Goal: Find specific page/section: Find specific page/section

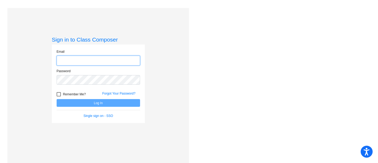
type input "[EMAIL_ADDRESS][DOMAIN_NAME]"
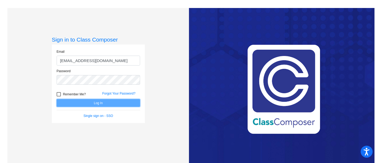
click at [102, 101] on button "Log In" at bounding box center [99, 103] width 84 height 8
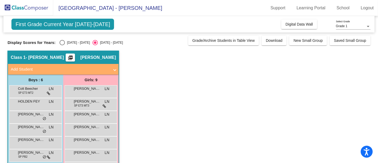
click at [74, 22] on span "First Grade Current Year [DATE]-[DATE]" at bounding box center [62, 24] width 103 height 11
click at [72, 26] on span "First Grade Current Year [DATE]-[DATE]" at bounding box center [62, 24] width 103 height 11
click at [63, 42] on div "Select an option" at bounding box center [62, 42] width 5 height 5
click at [62, 45] on input "[DATE] - [DATE]" at bounding box center [62, 45] width 0 height 0
radio input "true"
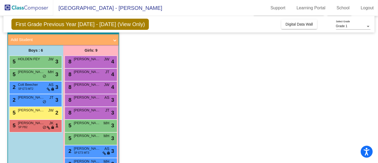
scroll to position [45, 0]
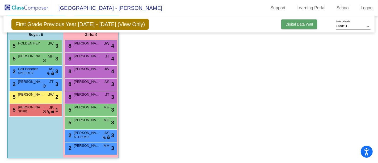
click at [302, 24] on span "Digital Data Wall" at bounding box center [299, 24] width 27 height 4
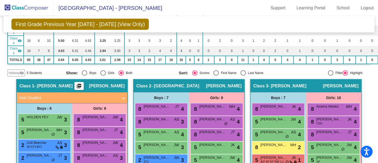
scroll to position [109, 0]
